Goal: Task Accomplishment & Management: Manage account settings

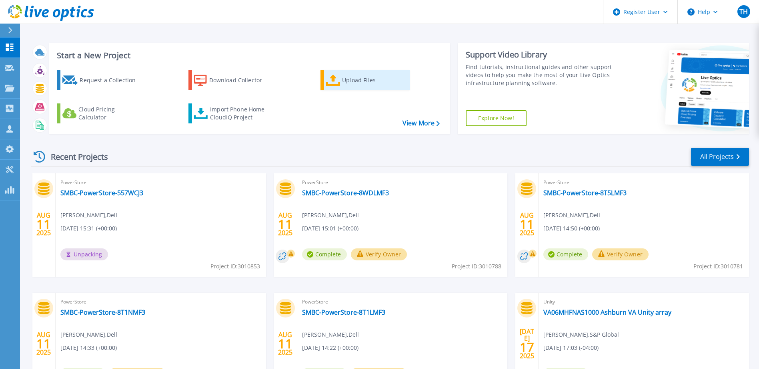
click at [375, 82] on div "Upload Files" at bounding box center [374, 80] width 64 height 16
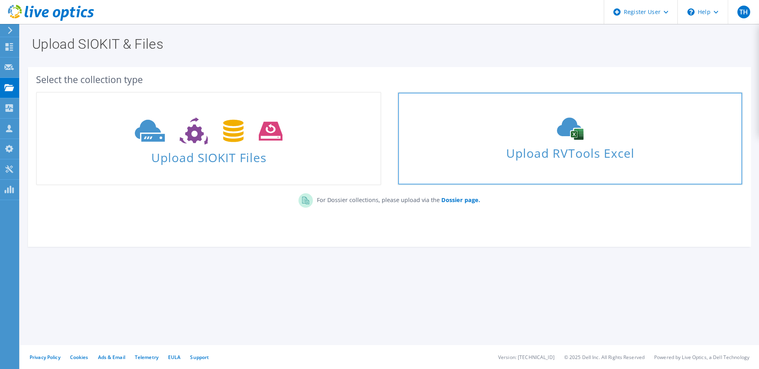
click at [582, 141] on div "Upload RVTools Excel" at bounding box center [570, 139] width 344 height 42
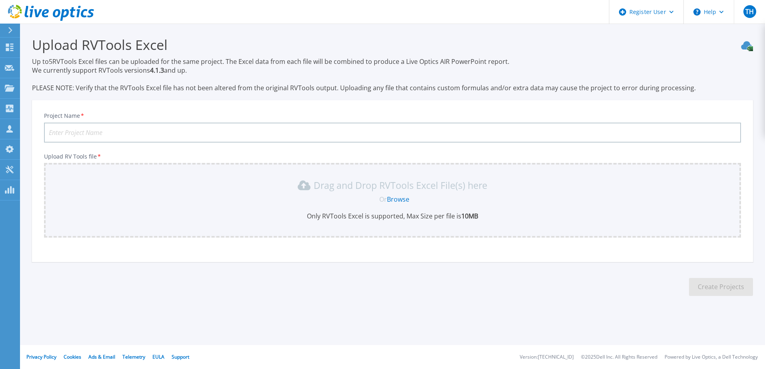
click at [321, 96] on section "Upload RVTools Excel Up to 5 RVTools Excel files can be uploaded for the same p…" at bounding box center [392, 169] width 745 height 291
click at [365, 91] on p "Up to 5 RVTools Excel files can be uploaded for the same project. The Excel dat…" at bounding box center [392, 74] width 721 height 35
click at [493, 104] on div "Project Name * Upload RV Tools file * Drag and Drop RVTools Excel File(s) here …" at bounding box center [392, 181] width 721 height 162
click at [494, 100] on div "Project Name * Upload RV Tools file * Drag and Drop RVTools Excel File(s) here …" at bounding box center [392, 181] width 721 height 162
click at [174, 124] on input "Project Name *" at bounding box center [392, 133] width 697 height 20
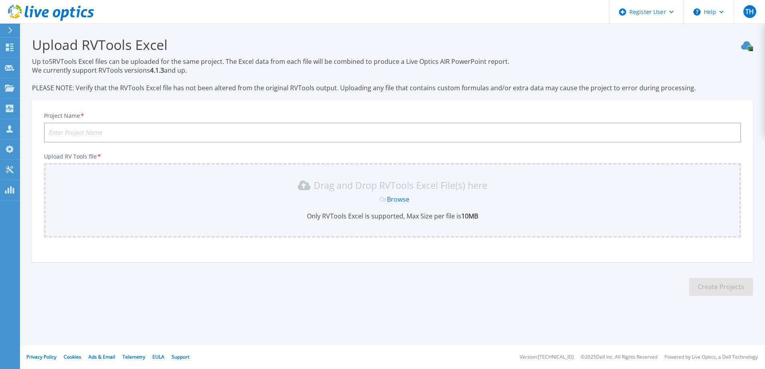
type input "C"
click at [97, 134] on input "SMBC-RVTools-HCI" at bounding box center [392, 133] width 697 height 20
type input "SMBC-RVTools-CI"
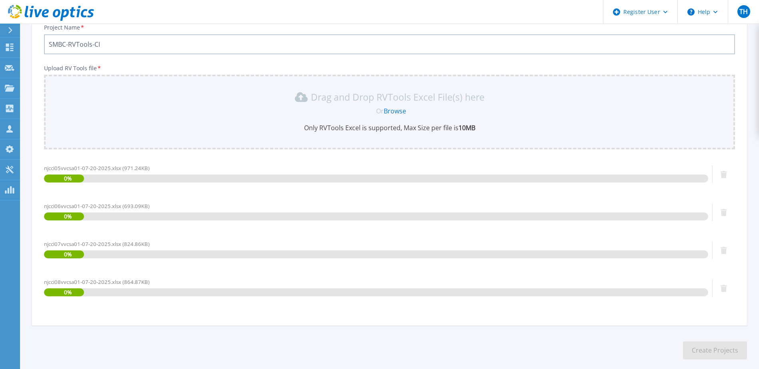
scroll to position [128, 0]
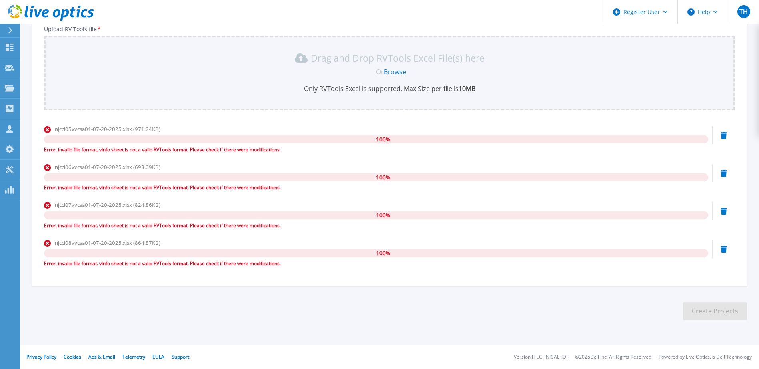
click at [296, 185] on div "Error, invalid file format. vInfo sheet is not a valid RVTools format. Please c…" at bounding box center [376, 188] width 664 height 8
click at [413, 310] on section "Upload RVTools Excel Up to 5 RVTools Excel files can be uploaded for the same p…" at bounding box center [389, 117] width 739 height 443
click at [724, 136] on icon at bounding box center [723, 135] width 6 height 7
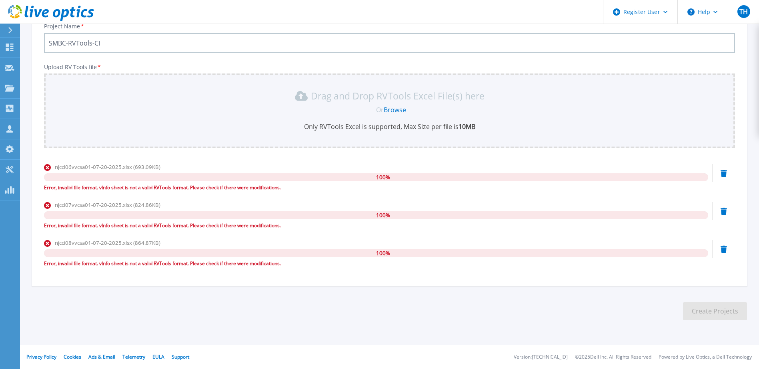
click at [724, 174] on icon at bounding box center [723, 173] width 6 height 7
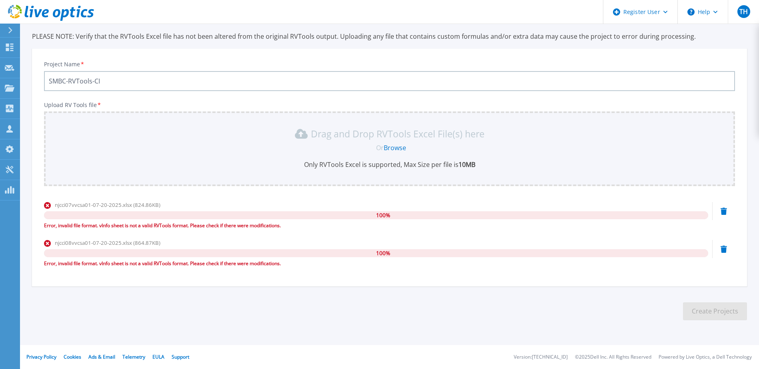
click at [723, 211] on icon at bounding box center [723, 211] width 6 height 7
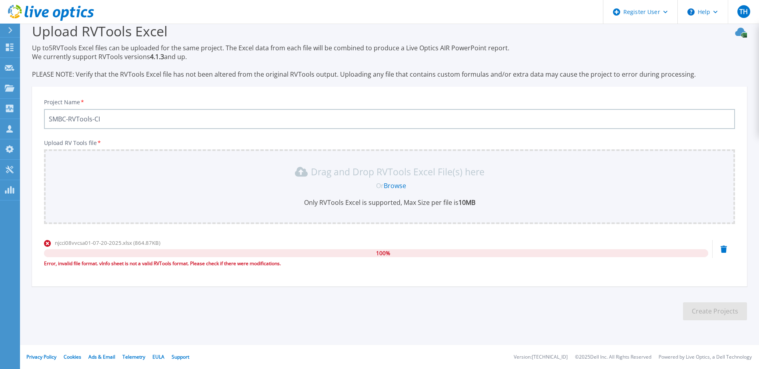
scroll to position [14, 0]
click at [725, 249] on icon at bounding box center [723, 249] width 6 height 7
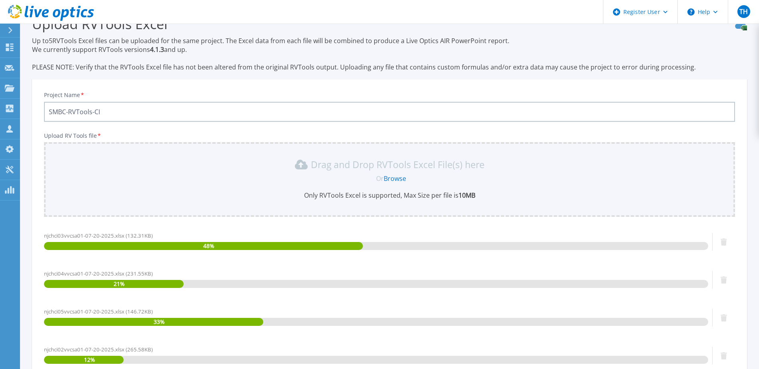
scroll to position [128, 0]
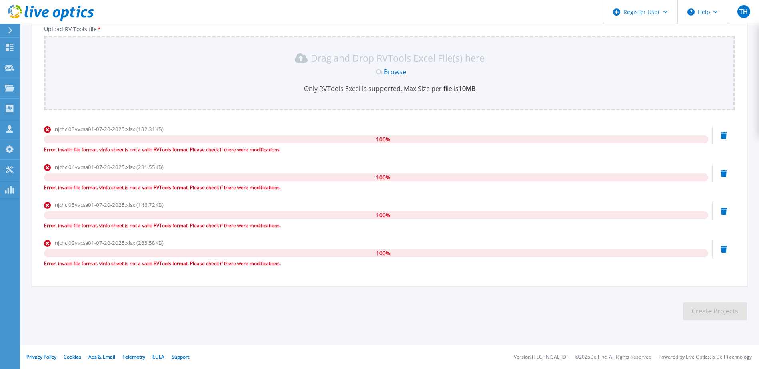
click at [724, 139] on icon at bounding box center [723, 135] width 6 height 7
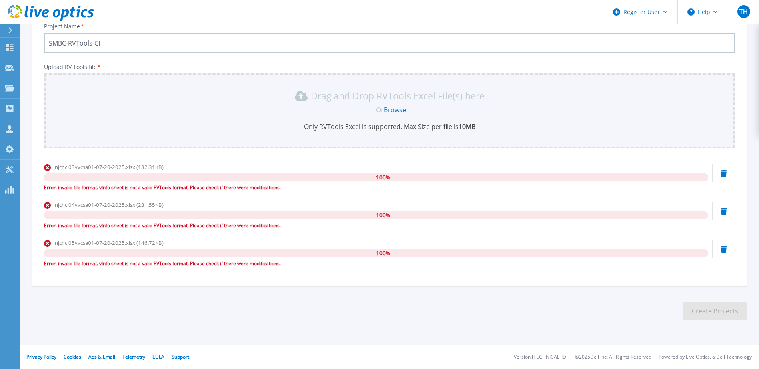
click at [721, 222] on div "njchci04vvcsa01-07-20-2025.xlsx (231.55KB) 100 % Error, invalid file format. vI…" at bounding box center [389, 218] width 691 height 34
click at [721, 177] on icon at bounding box center [723, 173] width 6 height 7
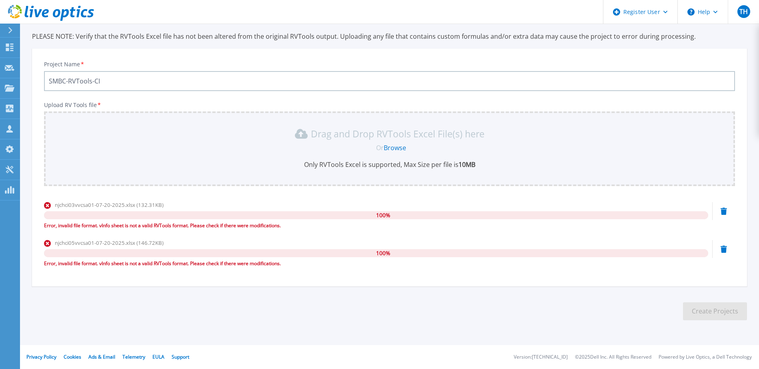
click at [721, 214] on icon at bounding box center [723, 211] width 6 height 7
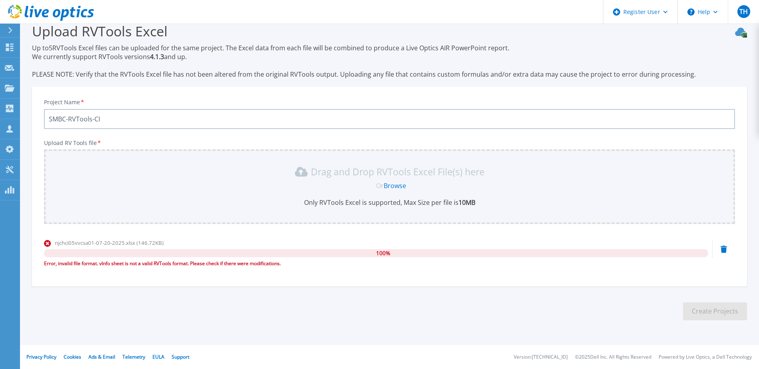
click at [724, 252] on icon at bounding box center [723, 249] width 6 height 7
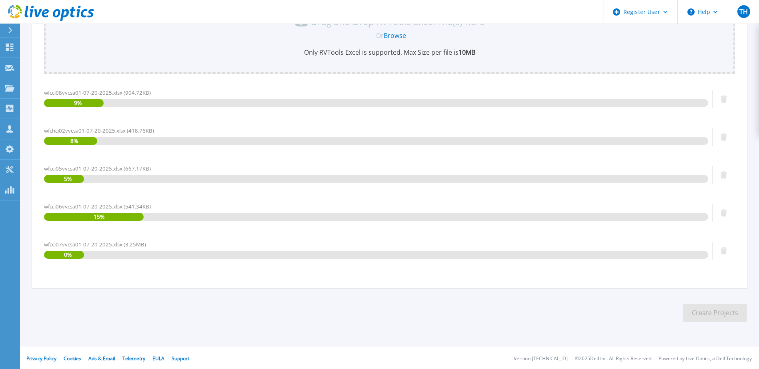
scroll to position [166, 0]
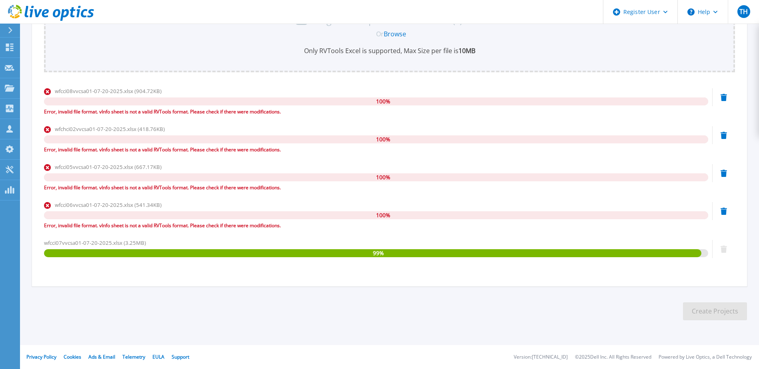
click at [724, 99] on icon at bounding box center [723, 97] width 6 height 7
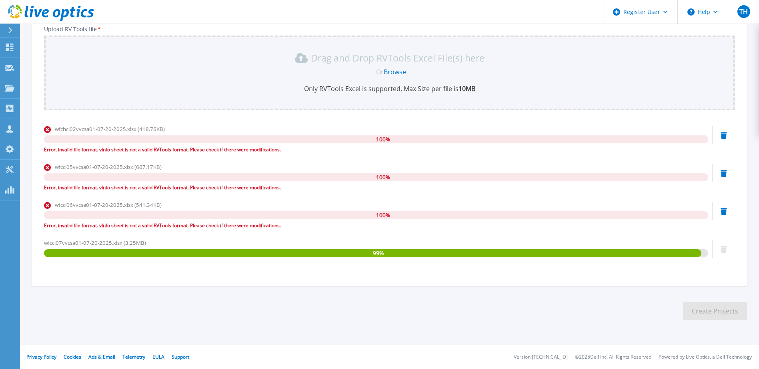
click at [724, 137] on icon at bounding box center [723, 135] width 6 height 7
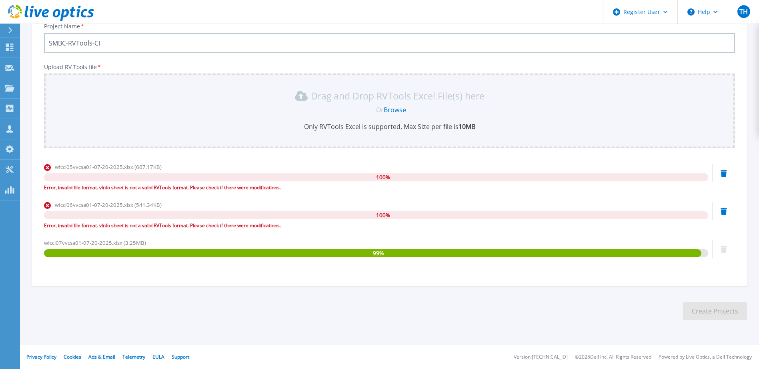
scroll to position [90, 0]
click at [720, 175] on div "wfcci05vvcsa01-07-20-2025.xlsx (667.17KB) 100 % Error, invalid file format. vIn…" at bounding box center [389, 180] width 691 height 34
click at [722, 176] on icon at bounding box center [723, 173] width 6 height 7
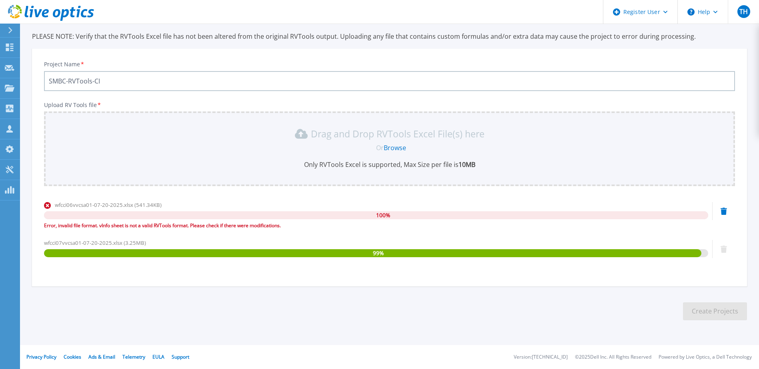
click at [723, 210] on icon at bounding box center [723, 211] width 6 height 7
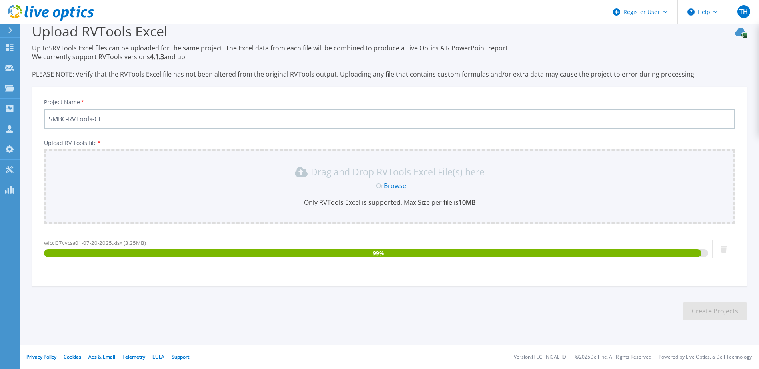
drag, startPoint x: 304, startPoint y: 198, endPoint x: 493, endPoint y: 200, distance: 189.2
click at [493, 200] on p "Only RVTools Excel is supported, Max Size per file is 10MB" at bounding box center [389, 202] width 681 height 9
drag, startPoint x: 493, startPoint y: 200, endPoint x: 513, endPoint y: 209, distance: 22.4
click at [513, 209] on div "Drag and Drop RVTools Excel File(s) here Or Browse Only RVTools Excel is suppor…" at bounding box center [389, 187] width 691 height 75
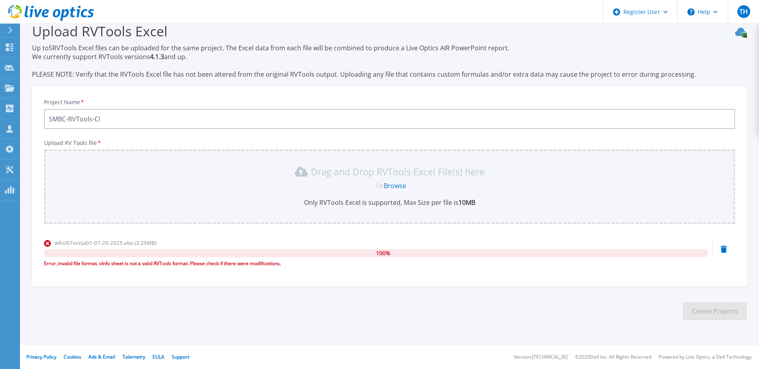
drag, startPoint x: 297, startPoint y: 204, endPoint x: 522, endPoint y: 203, distance: 225.1
click at [522, 203] on p "Only RVTools Excel is supported, Max Size per file is 10MB" at bounding box center [389, 202] width 681 height 9
click at [727, 253] on div "wfcci07vvcsa01-07-20-2025.xlsx (3.25MB) 100 % Error, invalid file format. vInfo…" at bounding box center [389, 256] width 691 height 34
click at [721, 248] on icon at bounding box center [723, 249] width 6 height 7
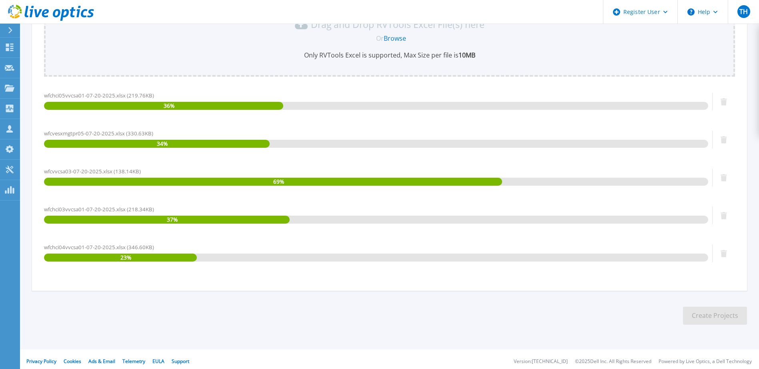
scroll to position [166, 0]
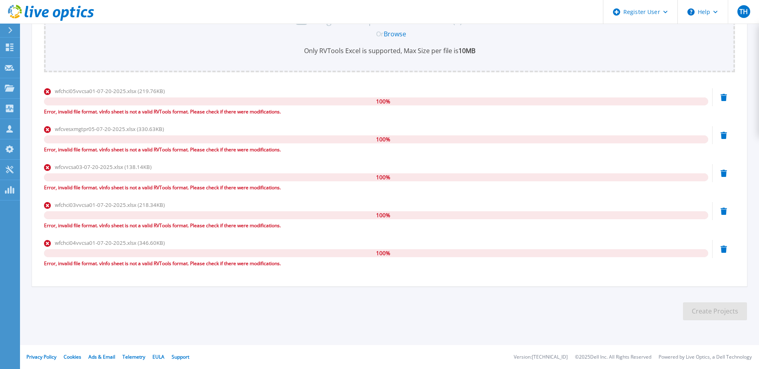
click at [724, 96] on icon at bounding box center [723, 97] width 6 height 7
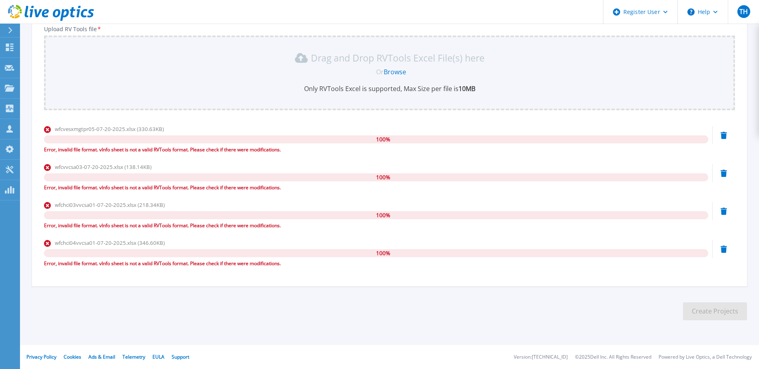
drag, startPoint x: 726, startPoint y: 135, endPoint x: 726, endPoint y: 143, distance: 8.0
click at [726, 136] on icon at bounding box center [723, 135] width 6 height 7
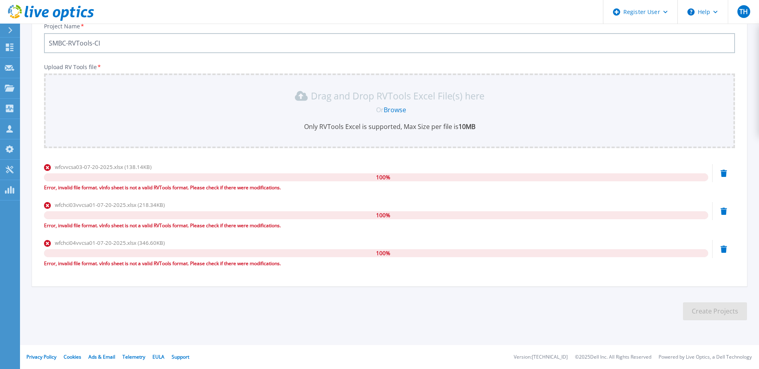
click at [721, 172] on icon at bounding box center [723, 173] width 6 height 7
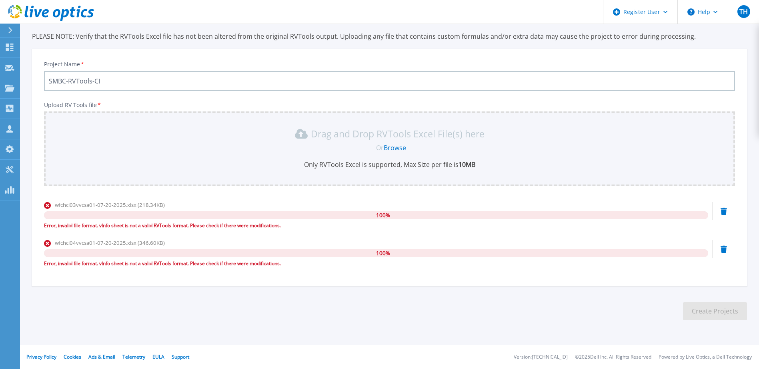
click at [724, 212] on icon at bounding box center [723, 211] width 6 height 7
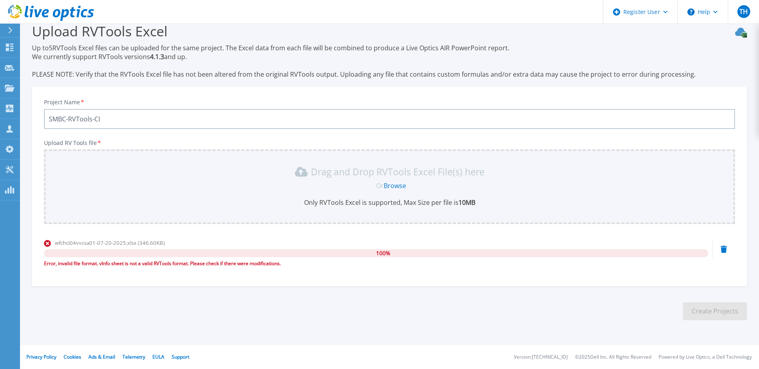
drag, startPoint x: 723, startPoint y: 247, endPoint x: 723, endPoint y: 251, distance: 4.1
click at [723, 251] on div "wfchci04vvcsa01-07-20-2025.xlsx (346.60KB) 100 % Error, invalid file format. vI…" at bounding box center [389, 256] width 691 height 34
click at [724, 252] on icon at bounding box center [723, 249] width 6 height 7
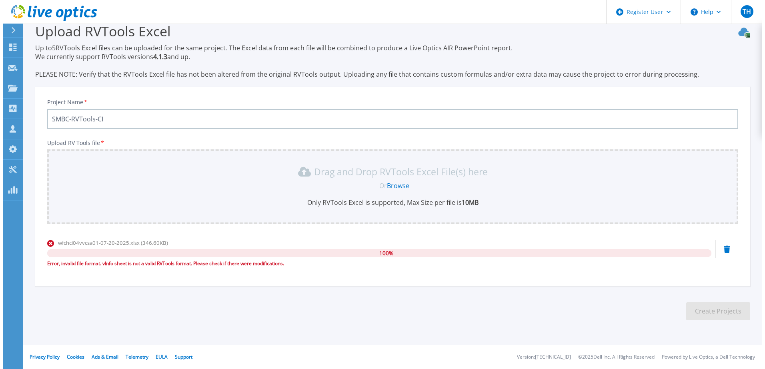
scroll to position [0, 0]
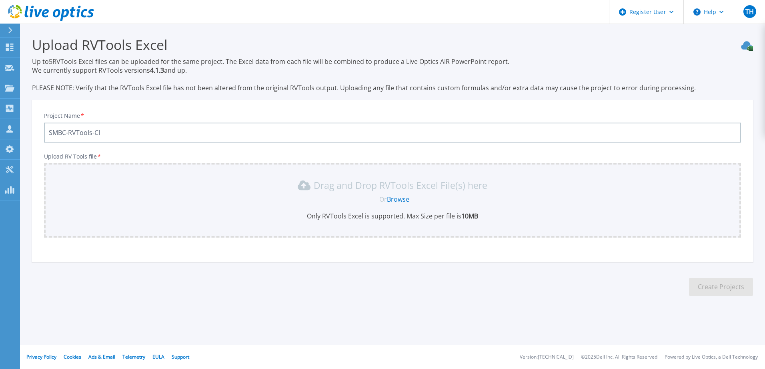
click at [352, 29] on section "Upload RVTools Excel Up to 5 RVTools Excel files can be uploaded for the same p…" at bounding box center [392, 169] width 745 height 291
click at [51, 16] on icon at bounding box center [51, 13] width 86 height 16
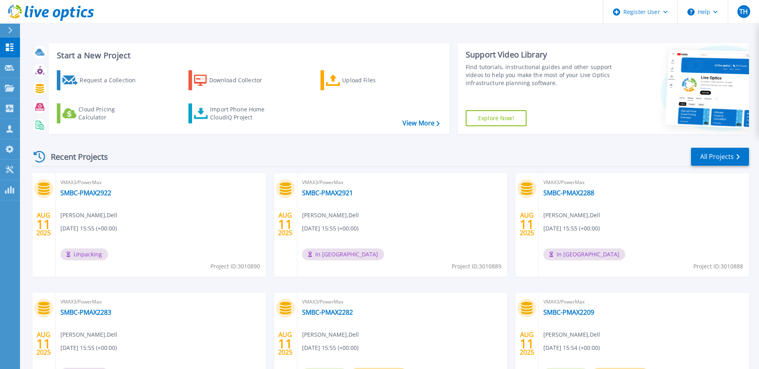
click at [376, 150] on div "Recent Projects All Projects" at bounding box center [390, 157] width 718 height 20
click at [328, 198] on div "VMAX3/PowerMax SMBC-PMAX2921 Tom Hanrahan , Dell 08/11/2025, 15:55 (+00:00) In …" at bounding box center [402, 226] width 210 height 104
click at [330, 194] on link "SMBC-PMAX2921" at bounding box center [327, 193] width 51 height 8
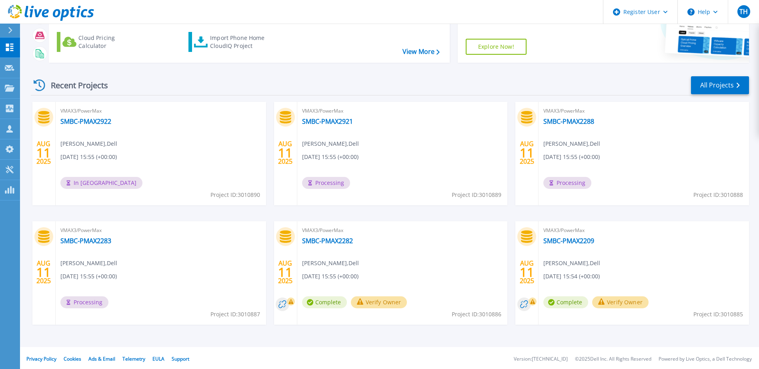
scroll to position [74, 0]
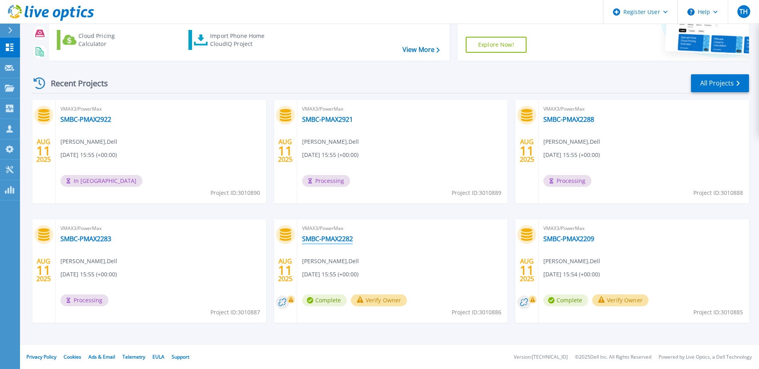
click at [326, 242] on link "SMBC-PMAX2282" at bounding box center [327, 239] width 51 height 8
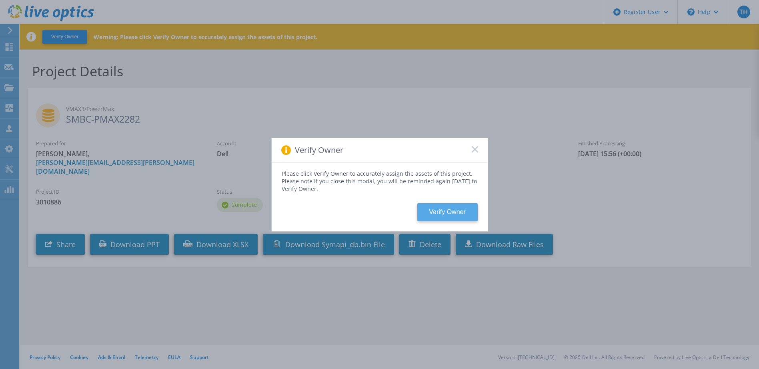
click at [466, 213] on button "Verify Owner" at bounding box center [447, 213] width 60 height 18
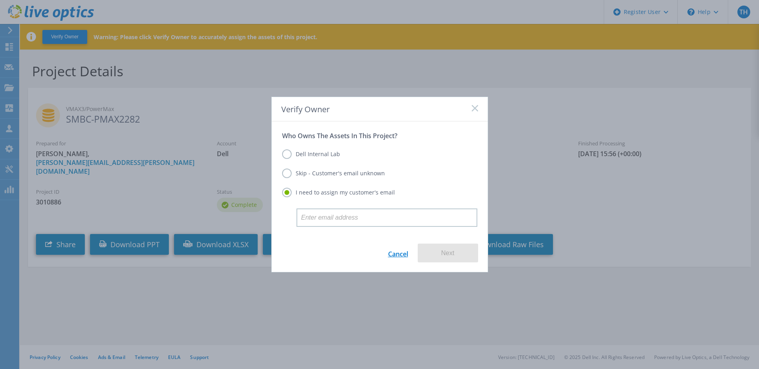
click at [401, 254] on link "Cancel" at bounding box center [398, 253] width 20 height 19
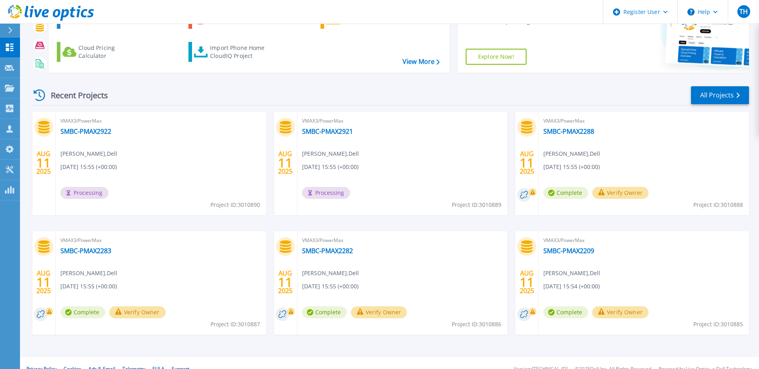
scroll to position [74, 0]
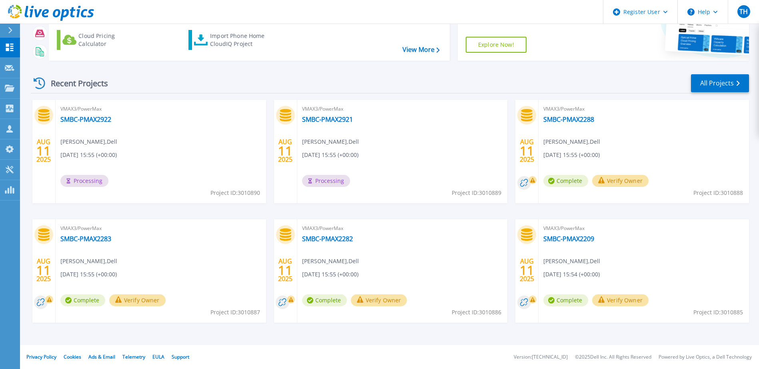
click at [592, 187] on button "Verify Owner" at bounding box center [620, 181] width 56 height 12
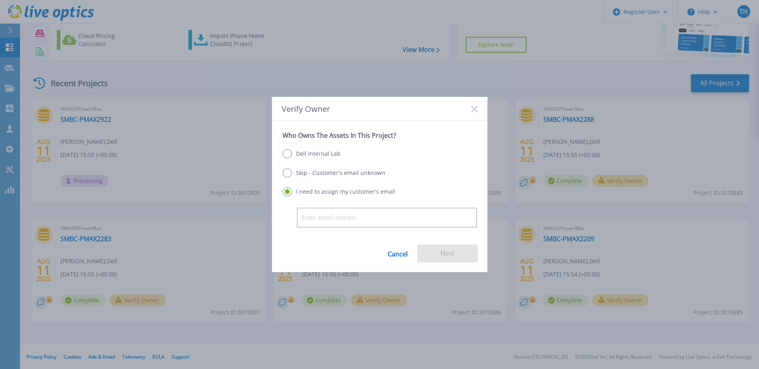
click at [473, 109] on icon at bounding box center [474, 109] width 6 height 6
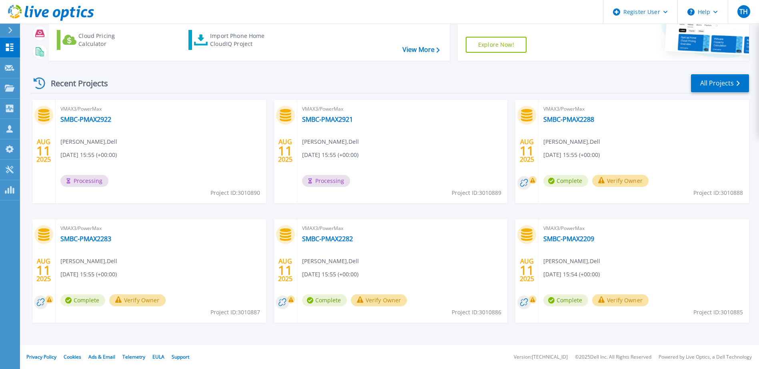
click at [423, 78] on div "Recent Projects All Projects" at bounding box center [390, 84] width 718 height 20
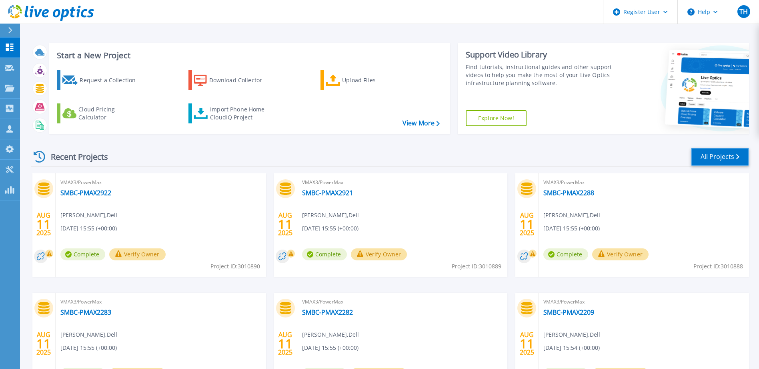
click at [730, 158] on link "All Projects" at bounding box center [720, 157] width 58 height 18
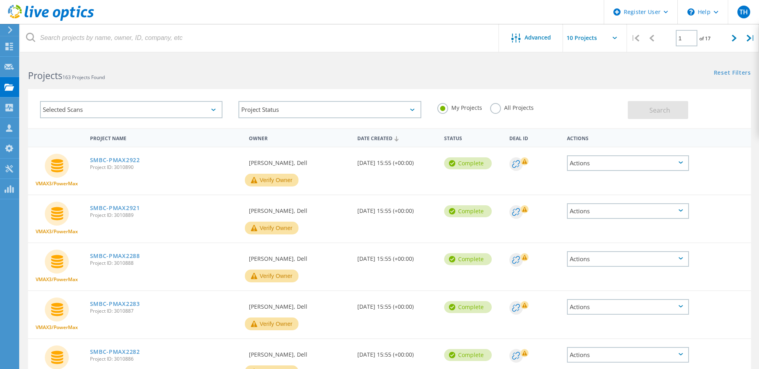
scroll to position [289, 0]
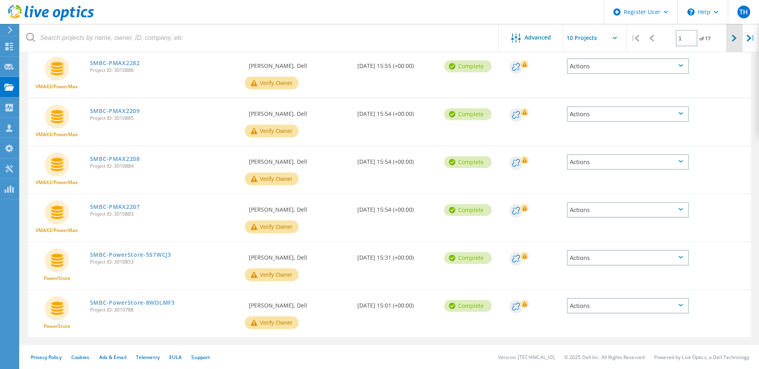
click at [735, 36] on icon at bounding box center [733, 38] width 5 height 7
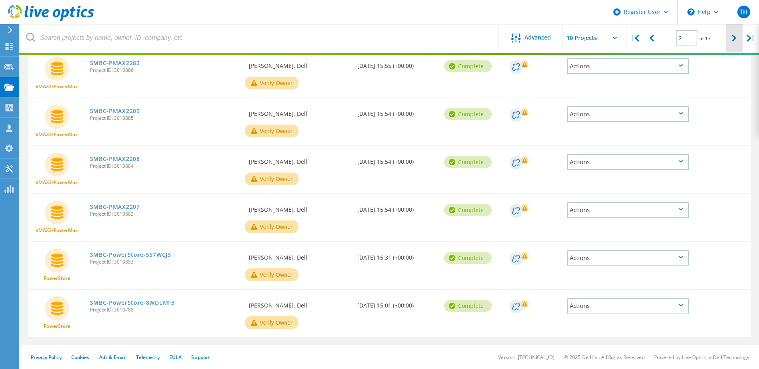
scroll to position [252, 0]
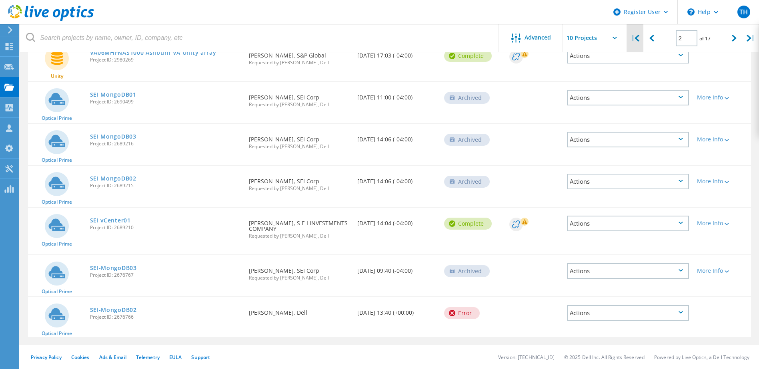
click at [637, 37] on icon at bounding box center [636, 38] width 5 height 7
type input "1"
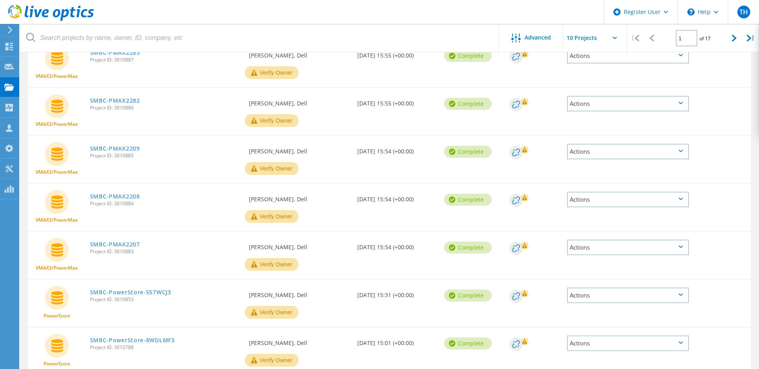
scroll to position [289, 0]
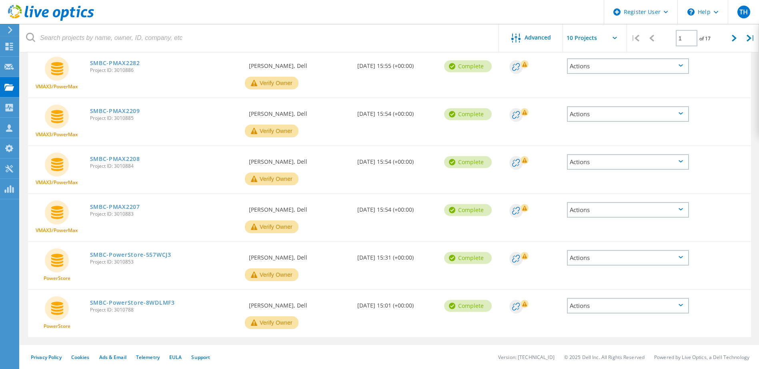
click at [612, 44] on input "text" at bounding box center [603, 38] width 80 height 28
click at [605, 68] on div "Show 20 Projects" at bounding box center [602, 72] width 79 height 13
type input "Show 20 Projects"
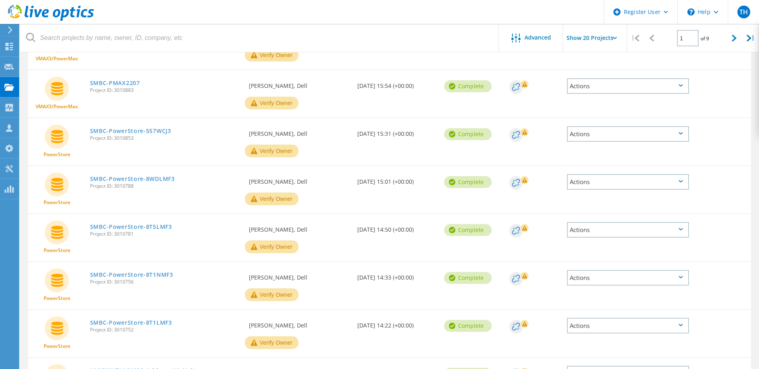
scroll to position [400, 0]
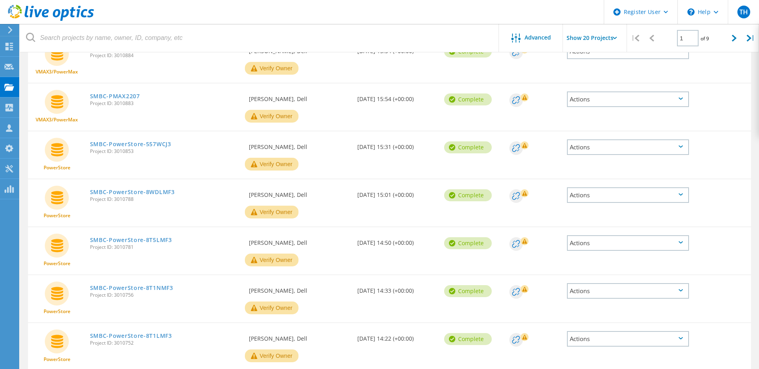
click at [634, 341] on div "Actions" at bounding box center [628, 340] width 122 height 16
click at [147, 335] on link "SMBC-PowerStore-8T1LMF3" at bounding box center [131, 337] width 82 height 6
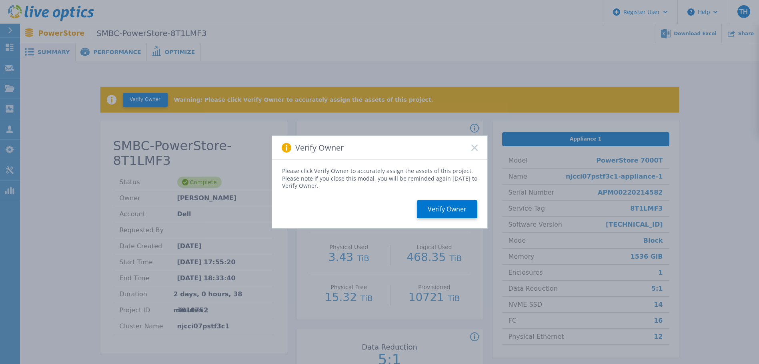
click at [478, 146] on div "Verify Owner" at bounding box center [379, 148] width 215 height 24
click at [476, 149] on rect at bounding box center [474, 147] width 7 height 7
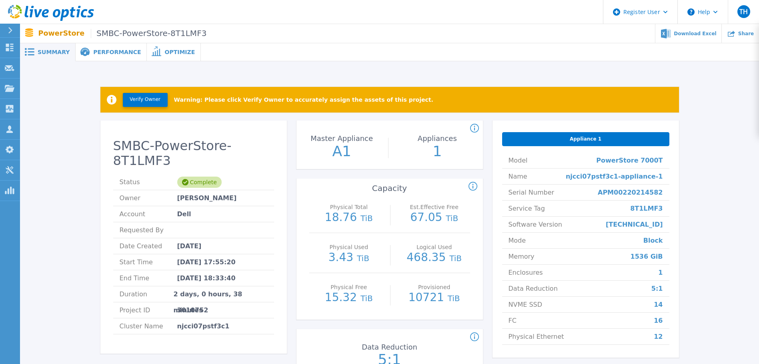
click at [489, 150] on div "SMBC-PowerStore-8T1LMF3 Status Complete Owner [PERSON_NAME] Account Dell Reques…" at bounding box center [389, 253] width 578 height 266
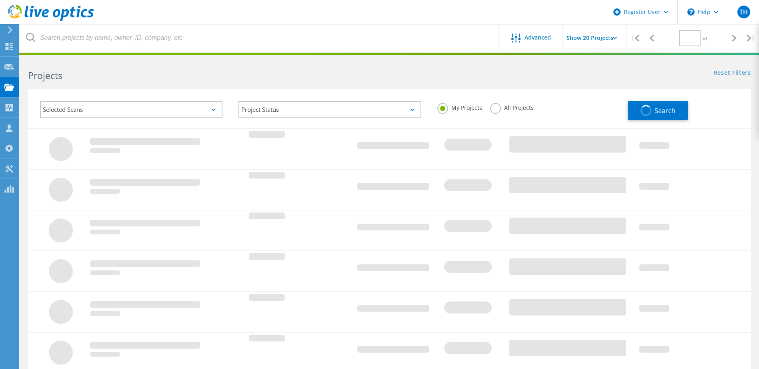
type input "1"
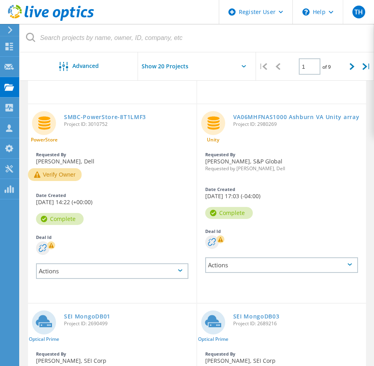
scroll to position [1200, 0]
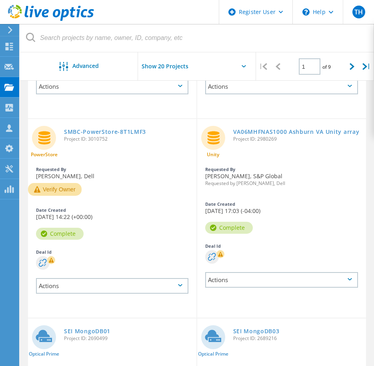
click at [226, 211] on div "Date Created [DATE] 17:03 (-04:00)" at bounding box center [281, 208] width 169 height 20
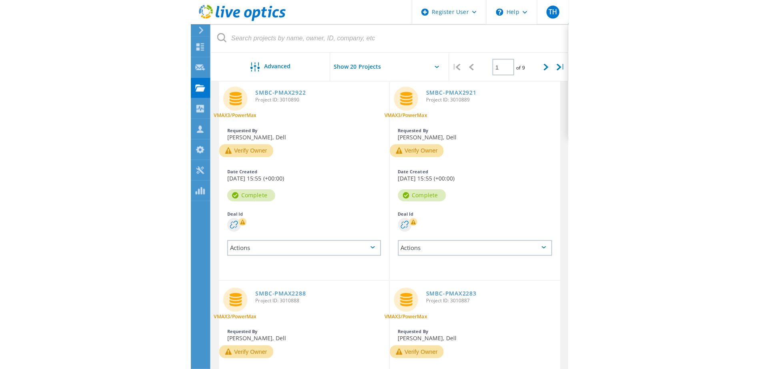
scroll to position [0, 0]
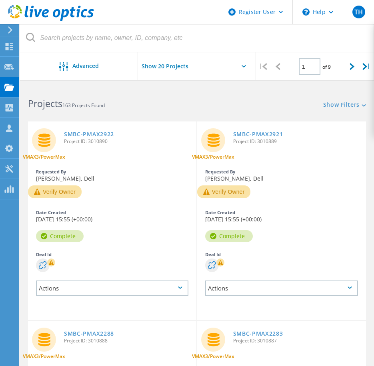
click at [204, 105] on div "Reset Filters Show Filters" at bounding box center [285, 97] width 177 height 23
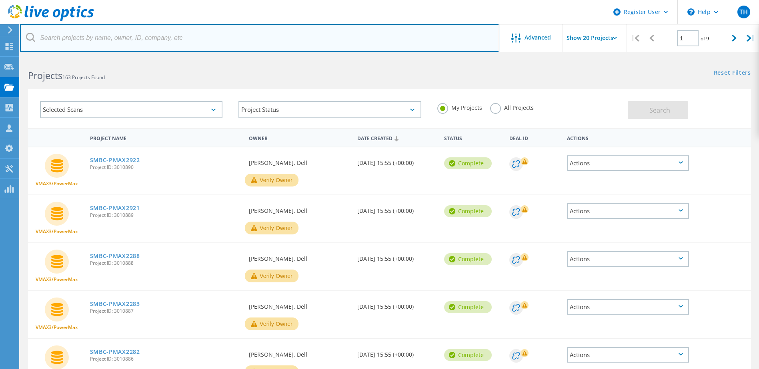
click at [346, 51] on input "text" at bounding box center [259, 38] width 479 height 28
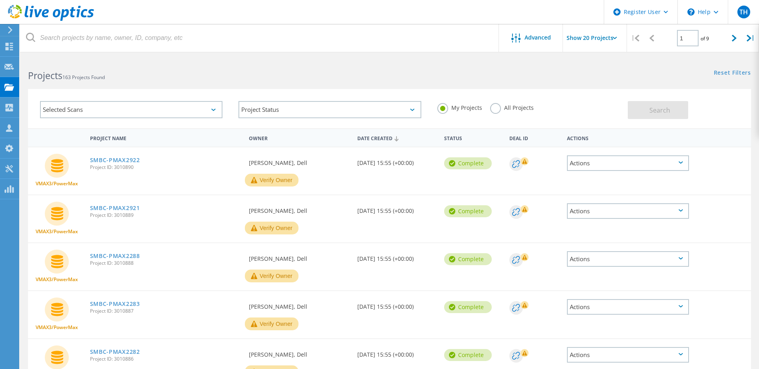
click at [343, 70] on div "Projects 163 Projects Found" at bounding box center [204, 68] width 369 height 21
click at [335, 76] on h2 "Projects 163 Projects Found" at bounding box center [204, 75] width 353 height 13
click at [273, 80] on h2 "Projects 163 Projects Found" at bounding box center [204, 75] width 353 height 13
click at [342, 88] on div "Selected Scans Project Status In Progress Complete Published Anonymous Archived…" at bounding box center [389, 103] width 739 height 49
click at [346, 90] on div "Selected Scans Project Status In Progress Complete Published Anonymous Archived…" at bounding box center [389, 108] width 723 height 39
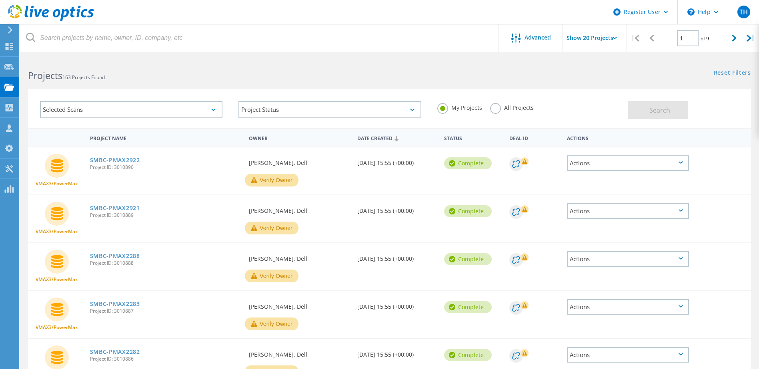
click at [349, 89] on div "Selected Scans Project Status In Progress Complete Published Anonymous Archived…" at bounding box center [389, 108] width 723 height 39
click at [350, 90] on div "Selected Scans Project Status In Progress Complete Published Anonymous Archived…" at bounding box center [389, 108] width 723 height 39
click at [354, 89] on div "Selected Scans Project Status In Progress Complete Published Anonymous Archived…" at bounding box center [389, 108] width 723 height 39
click at [350, 89] on div "Selected Scans Project Status In Progress Complete Published Anonymous Archived…" at bounding box center [389, 108] width 723 height 39
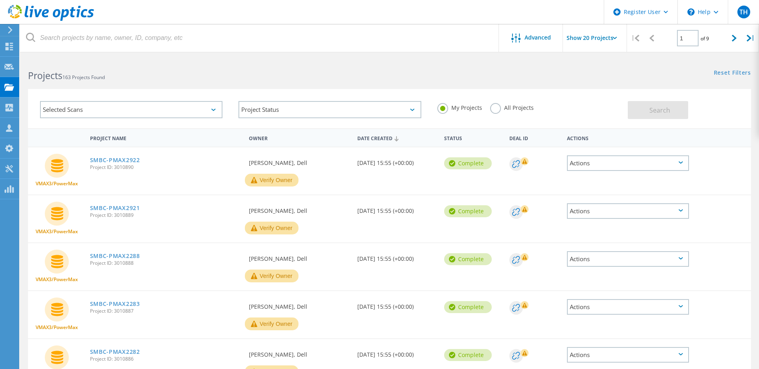
click at [350, 89] on div "Selected Scans Project Status In Progress Complete Published Anonymous Archived…" at bounding box center [389, 108] width 723 height 39
click at [350, 89] on div "Selected Scans Project Status In Progress Complete Published Anonymous Archived…" at bounding box center [389, 103] width 739 height 49
click at [350, 90] on div "Selected Scans Project Status In Progress Complete Published Anonymous Archived…" at bounding box center [389, 108] width 723 height 39
click at [369, 90] on div "Selected Scans Project Status In Progress Complete Published Anonymous Archived…" at bounding box center [389, 108] width 723 height 39
click at [431, 74] on div "Projects 163 Projects Found Reset Filters Show Filters" at bounding box center [389, 68] width 739 height 21
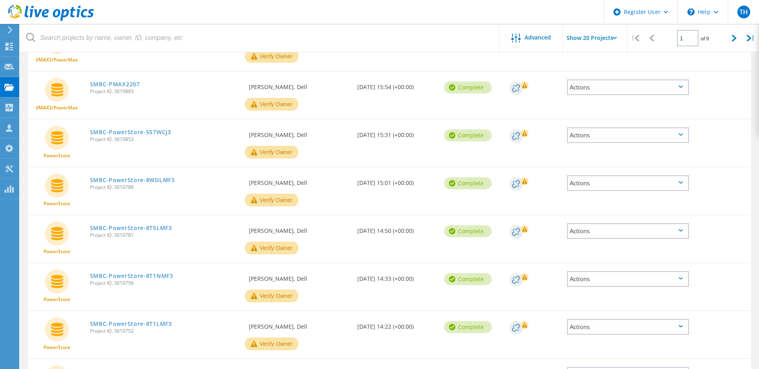
scroll to position [400, 0]
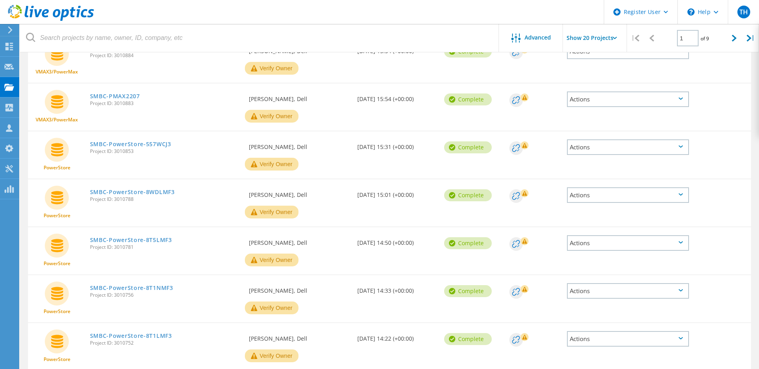
click at [328, 274] on div "Requested By [PERSON_NAME], Dell Verify Owner" at bounding box center [299, 251] width 108 height 47
